Goal: Task Accomplishment & Management: Complete application form

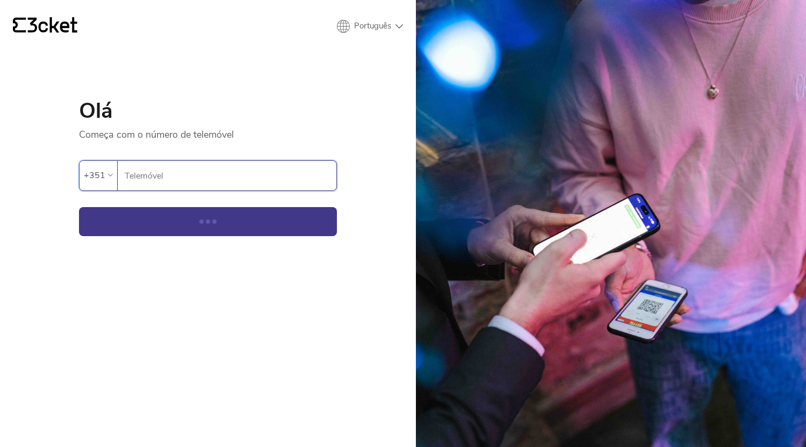
click at [171, 178] on input "Telemóvel" at bounding box center [230, 176] width 212 height 30
click at [95, 226] on button "Continuar" at bounding box center [208, 221] width 258 height 29
click at [149, 177] on input "Telemóvel" at bounding box center [230, 176] width 212 height 30
type input "913718255"
click at [182, 216] on button "Continuar" at bounding box center [208, 221] width 258 height 29
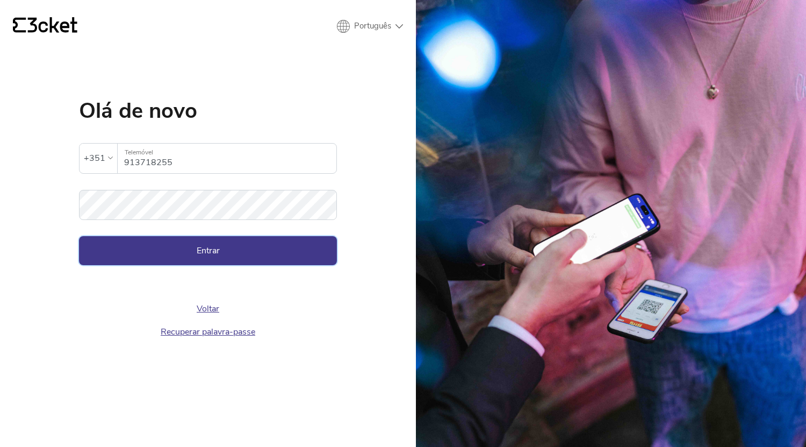
click at [207, 249] on button "Entrar" at bounding box center [208, 250] width 258 height 29
